Goal: Transaction & Acquisition: Book appointment/travel/reservation

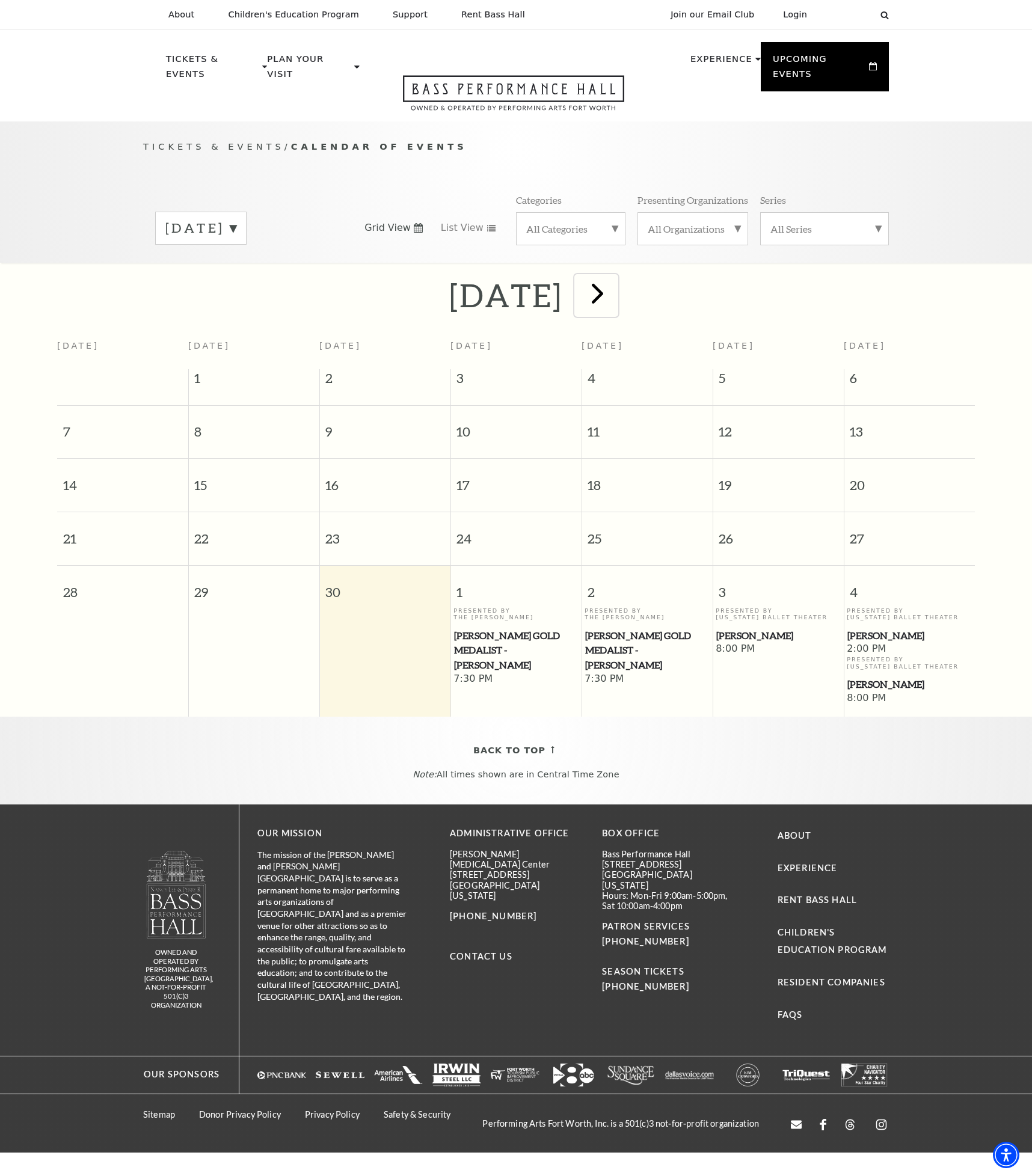
click at [615, 282] on span "next" at bounding box center [598, 293] width 34 height 34
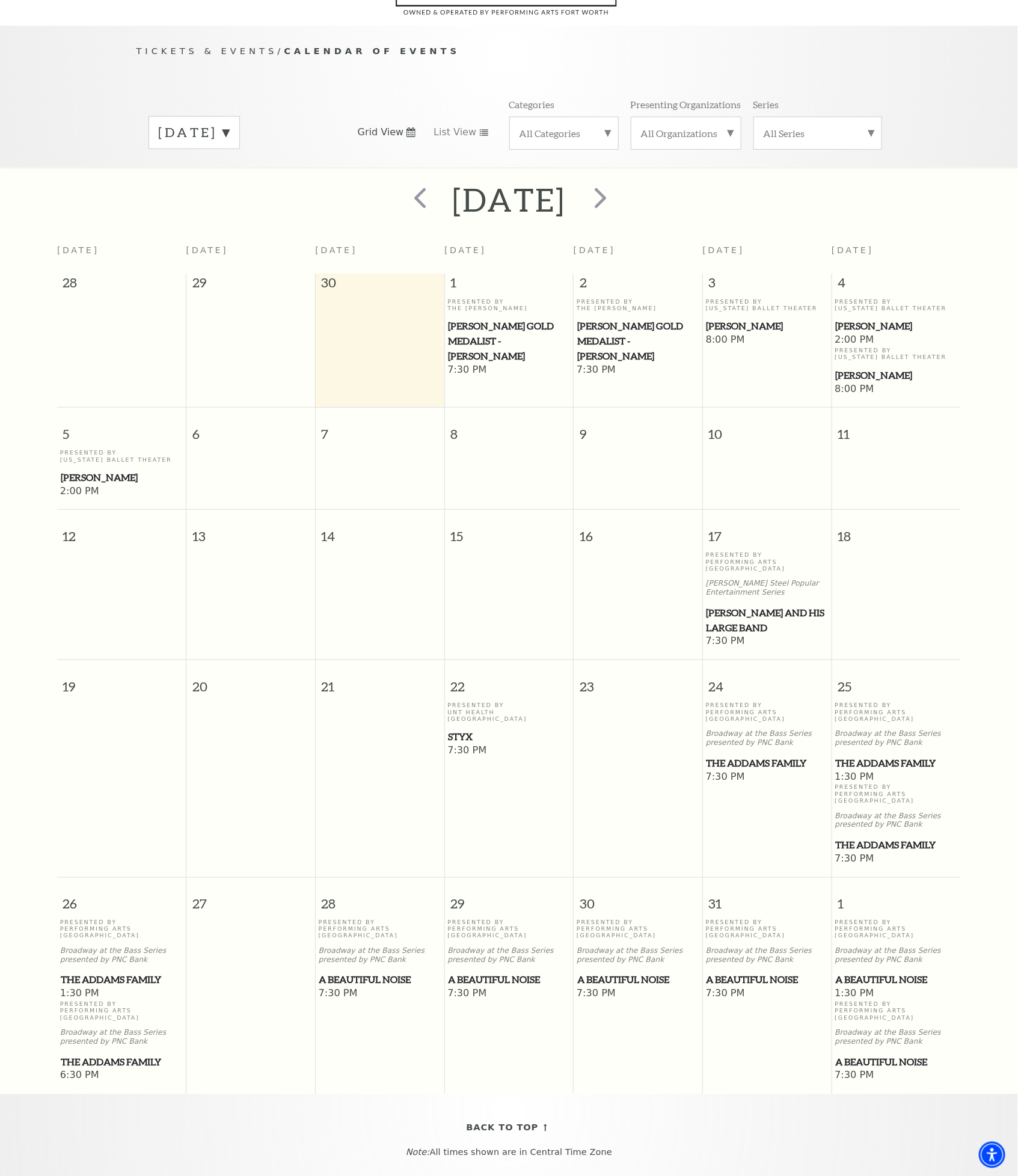
scroll to position [106, 0]
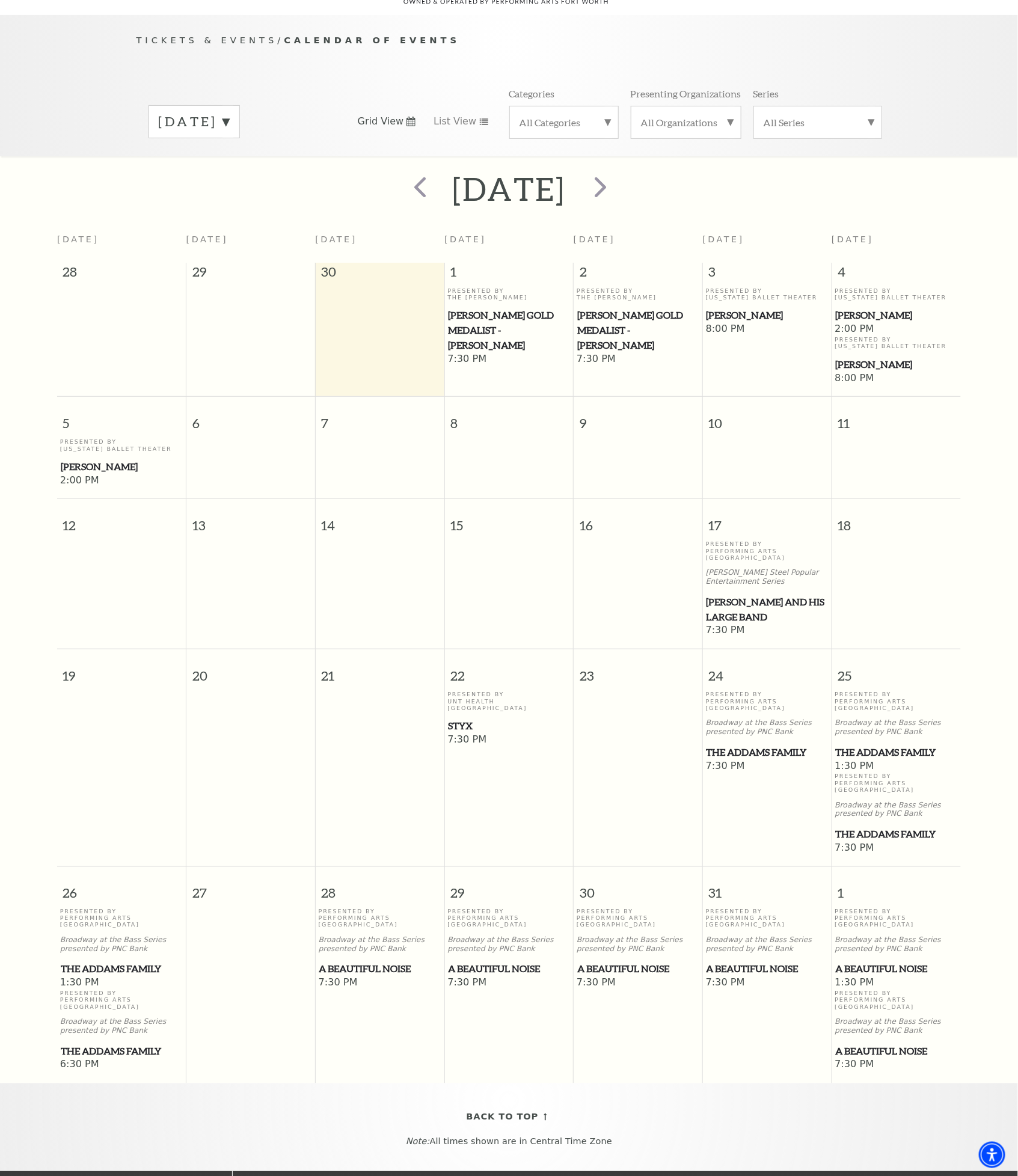
click at [771, 745] on span "The Addams Family" at bounding box center [767, 752] width 121 height 15
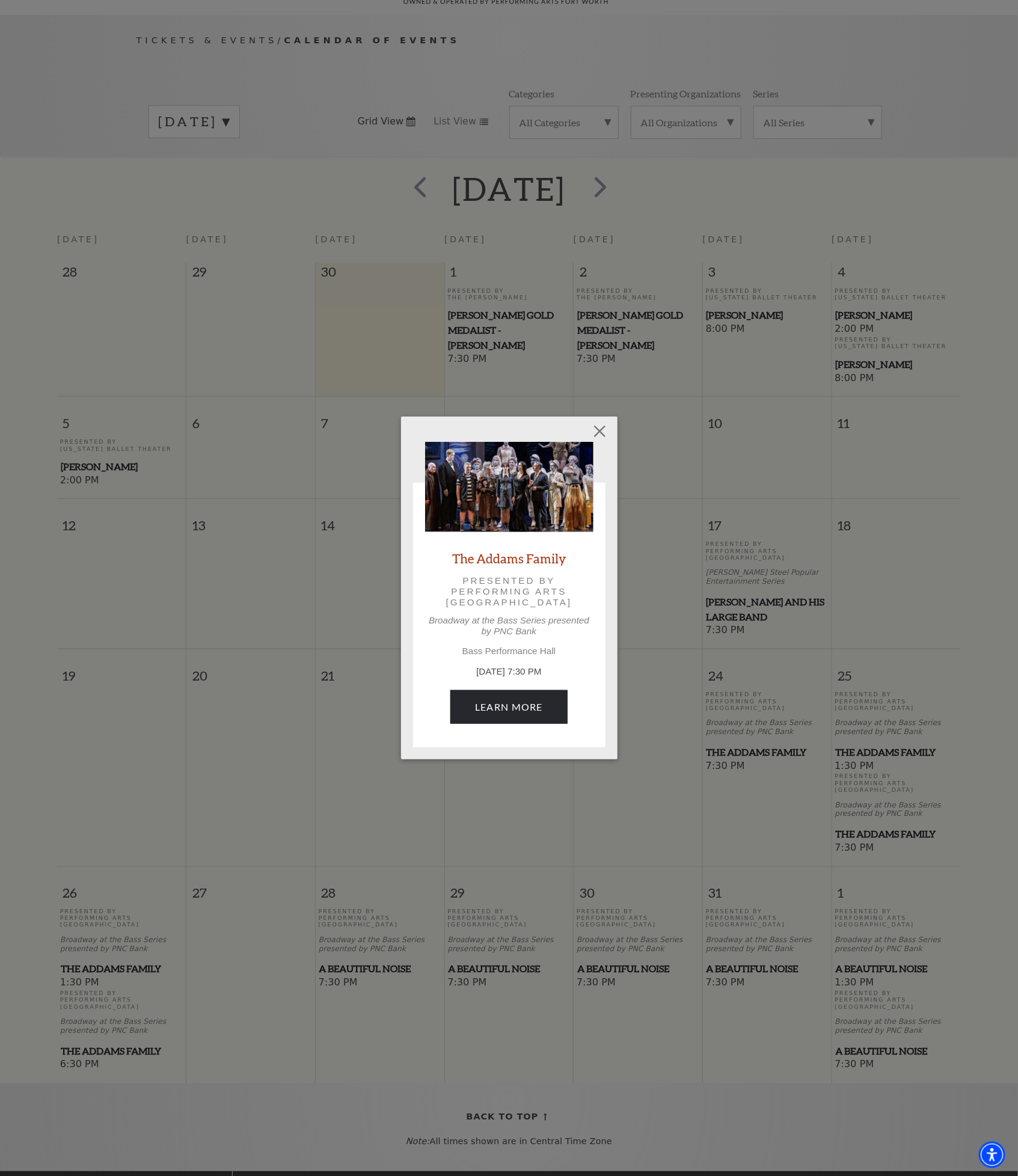
click at [525, 558] on link "The Addams Family" at bounding box center [509, 558] width 114 height 16
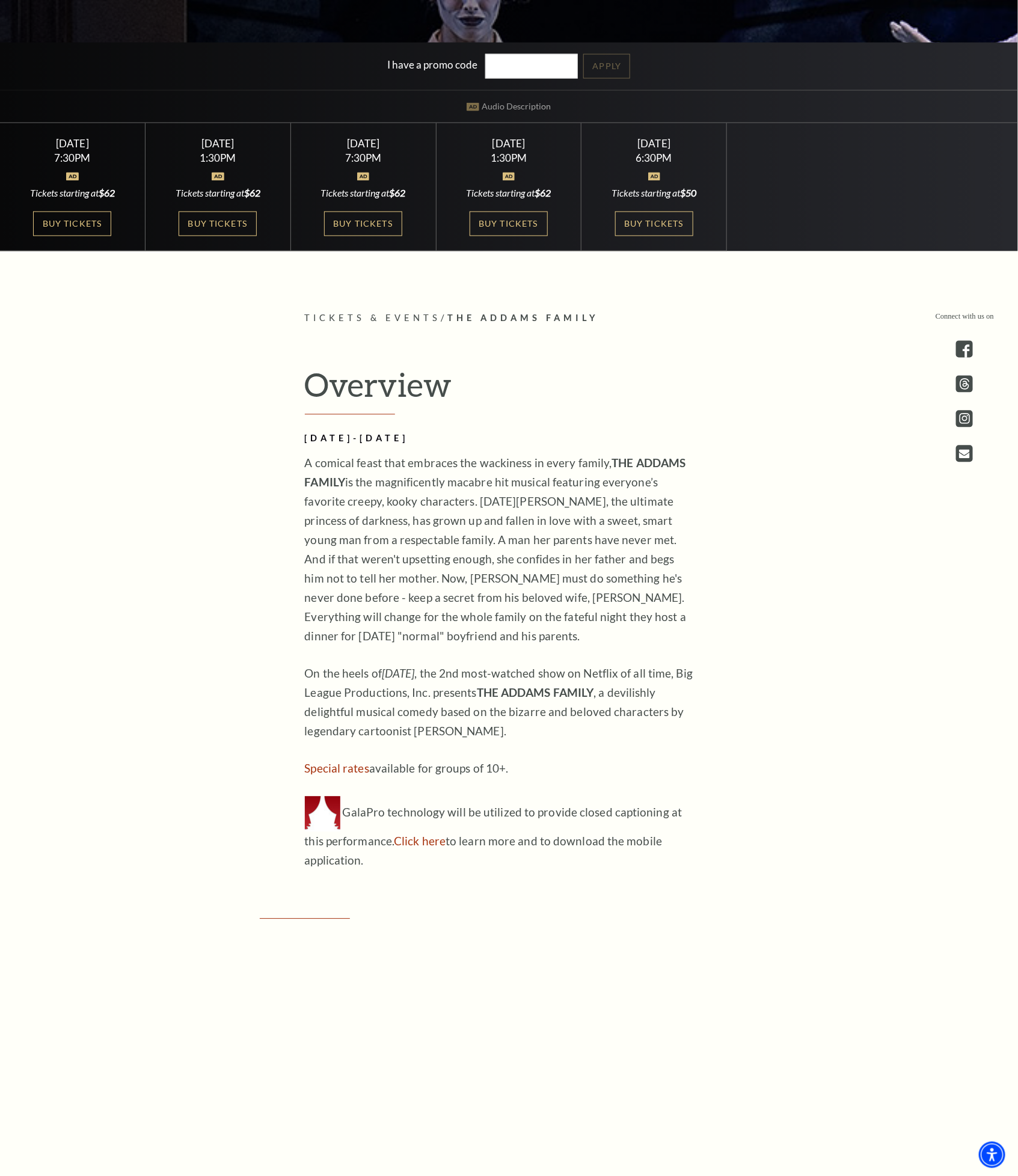
scroll to position [902, 0]
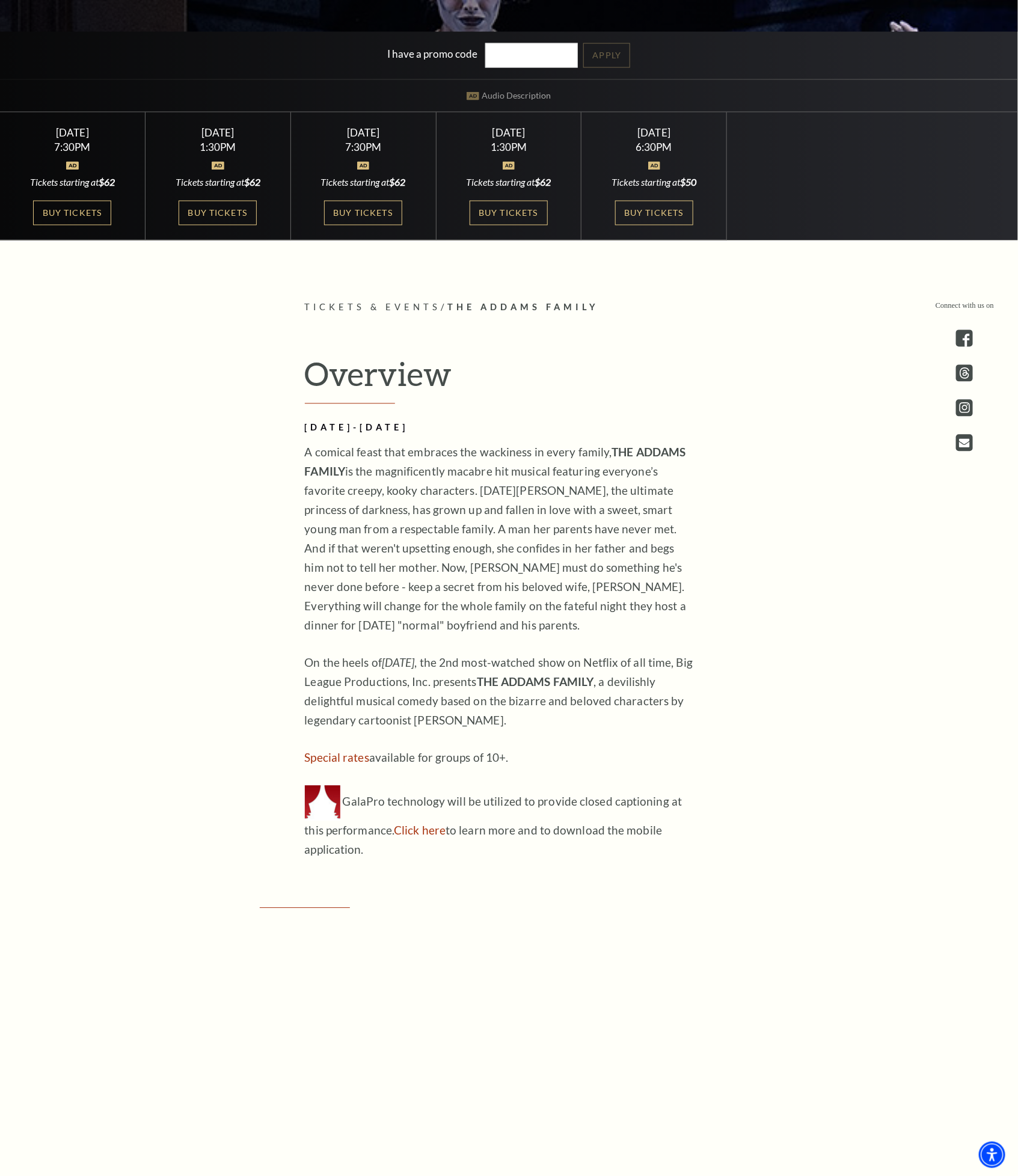
drag, startPoint x: 536, startPoint y: 718, endPoint x: 281, endPoint y: 392, distance: 413.9
click at [281, 392] on div "Connect with us on Tickets & Events / The Addams Family Overview [DATE]-[DATE] …" at bounding box center [509, 1029] width 1018 height 1458
copy div "Overview [DATE]-[DATE] A comical feast that embraces the wackiness in every fam…"
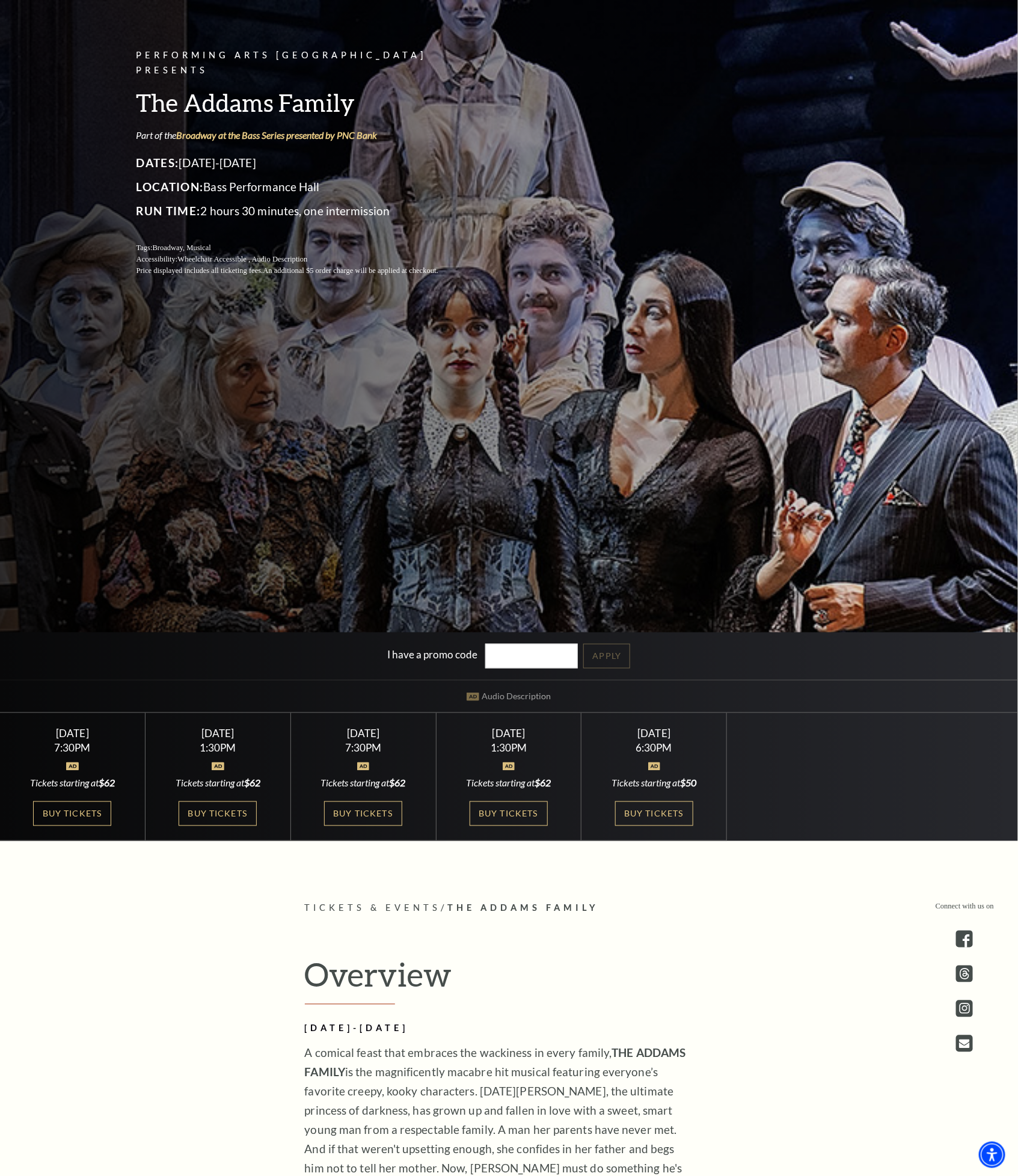
scroll to position [271, 0]
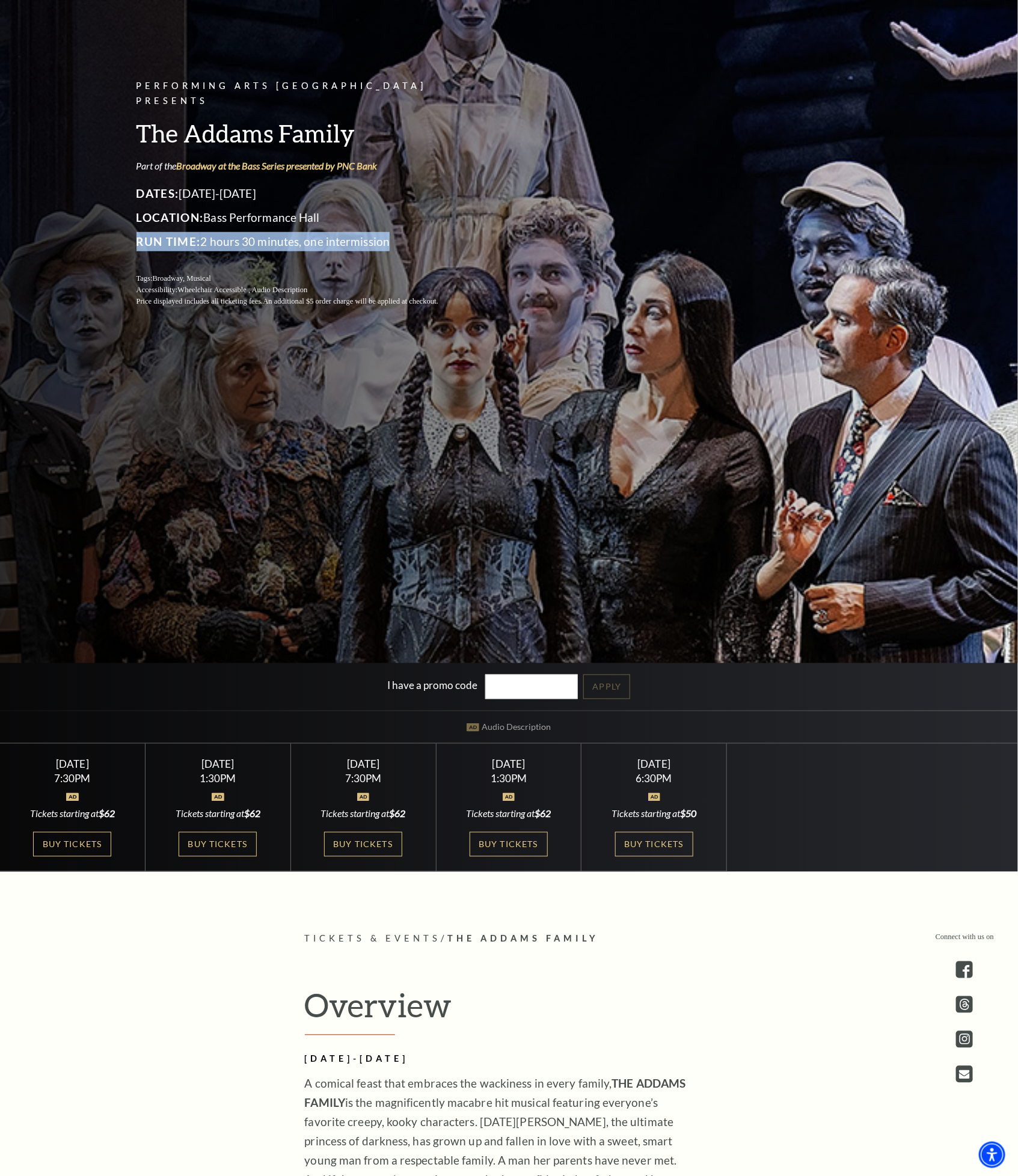
drag, startPoint x: 390, startPoint y: 231, endPoint x: 129, endPoint y: 233, distance: 261.0
click at [129, 233] on div "Performing Arts Fort Worth Presents The Addams Family Part of the Broadway at t…" at bounding box center [508, 193] width 769 height 253
copy p "Run Time: 2 hours 30 minutes, one intermission"
